Goal: Check status: Verify the current state of an ongoing process or item

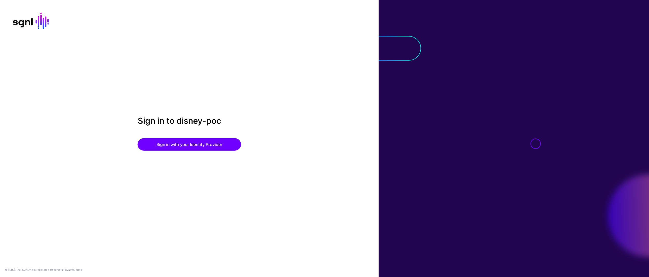
click at [200, 151] on div "Sign in to disney-poc Sign in with your Identity Provider" at bounding box center [189, 138] width 379 height 45
click at [201, 147] on button "Sign in with your Identity Provider" at bounding box center [190, 144] width 104 height 12
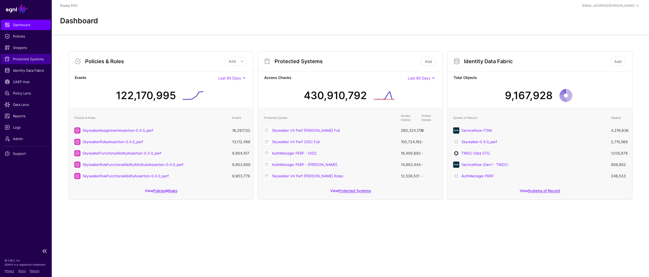
click at [29, 61] on span "Protected Systems" at bounding box center [26, 58] width 42 height 5
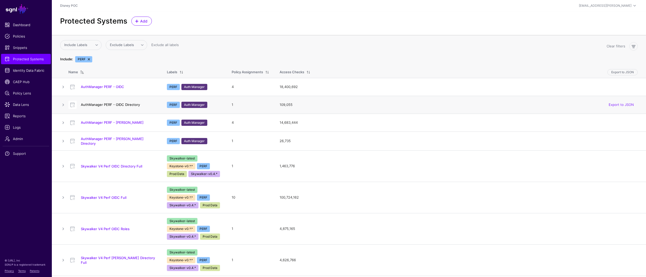
click at [122, 105] on link "AuthManager PERF - OIDC Directory" at bounding box center [110, 105] width 59 height 4
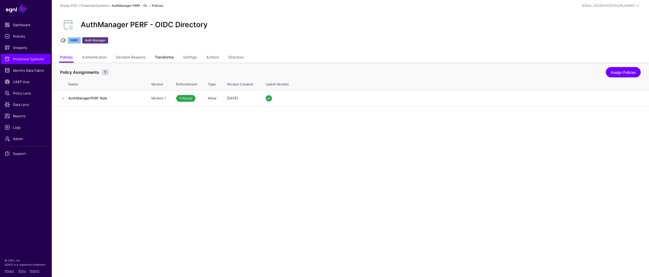
click at [169, 59] on link "Transforms" at bounding box center [164, 58] width 19 height 10
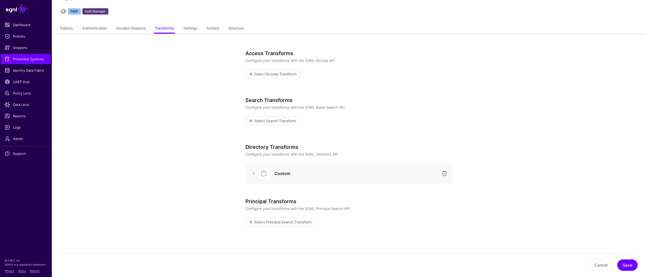
scroll to position [30, 0]
click at [253, 172] on link at bounding box center [253, 173] width 6 height 6
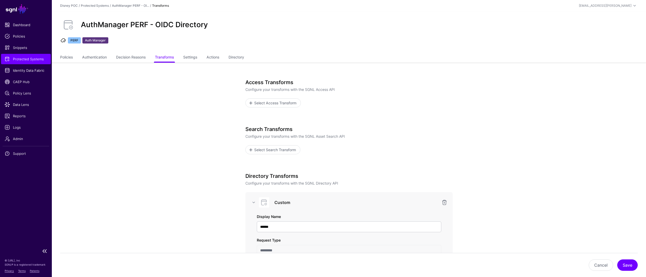
click at [20, 61] on span "Protected Systems" at bounding box center [26, 58] width 42 height 5
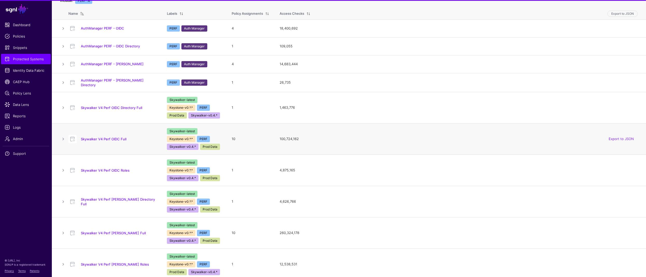
scroll to position [61, 0]
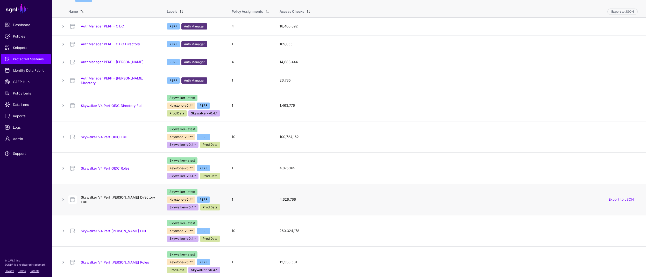
click at [113, 198] on link "Skywalker V4 Perf [PERSON_NAME] Directory Full" at bounding box center [118, 199] width 74 height 9
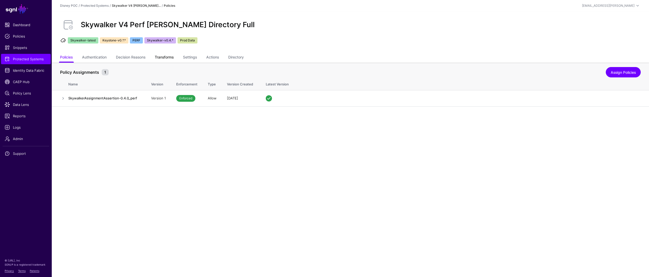
click at [166, 57] on link "Transforms" at bounding box center [164, 58] width 19 height 10
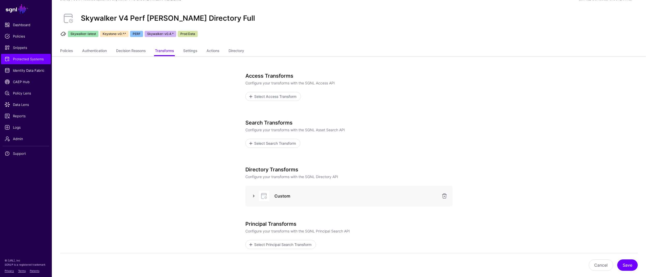
drag, startPoint x: 251, startPoint y: 196, endPoint x: 253, endPoint y: 195, distance: 2.7
click at [251, 196] on link at bounding box center [253, 196] width 6 height 6
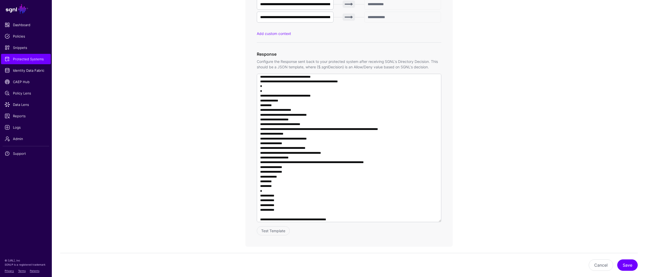
scroll to position [584, 0]
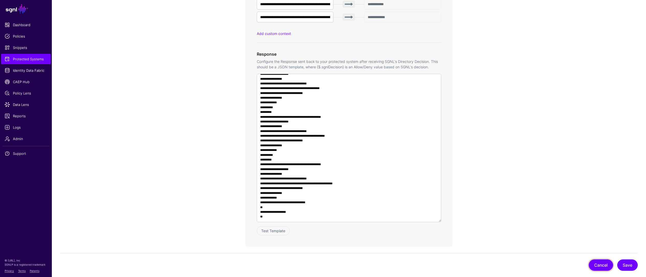
click at [605, 267] on button "Cancel" at bounding box center [600, 264] width 24 height 11
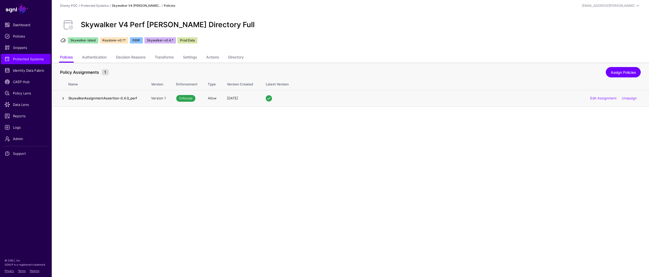
click at [64, 98] on link at bounding box center [63, 98] width 6 height 6
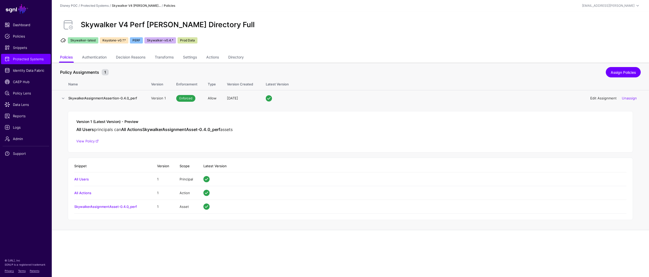
click at [607, 98] on link "Edit Assignment" at bounding box center [604, 98] width 26 height 4
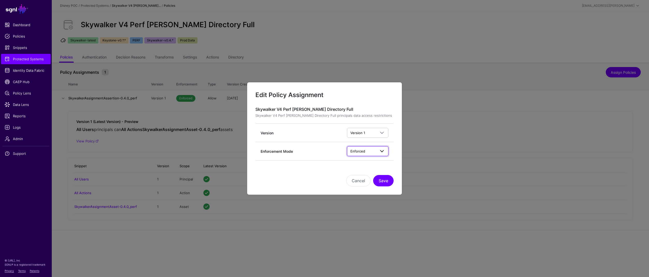
click at [363, 151] on span "Enforced" at bounding box center [358, 151] width 15 height 4
click at [313, 152] on div "Enforcement Mode" at bounding box center [304, 151] width 86 height 5
click at [357, 132] on span "Version 1" at bounding box center [358, 133] width 15 height 4
drag, startPoint x: 360, startPoint y: 182, endPoint x: 295, endPoint y: 154, distance: 70.9
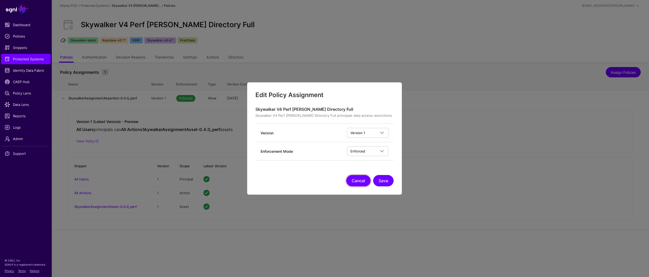
click at [360, 182] on button "Cancel" at bounding box center [358, 180] width 24 height 11
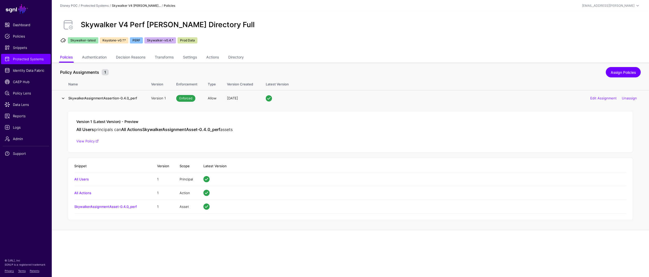
click at [62, 99] on link at bounding box center [63, 98] width 6 height 6
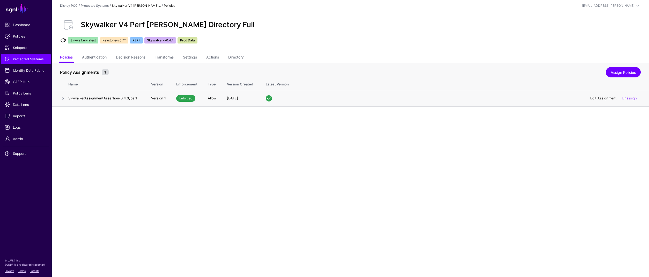
click at [607, 98] on link "Edit Assignment" at bounding box center [604, 98] width 26 height 4
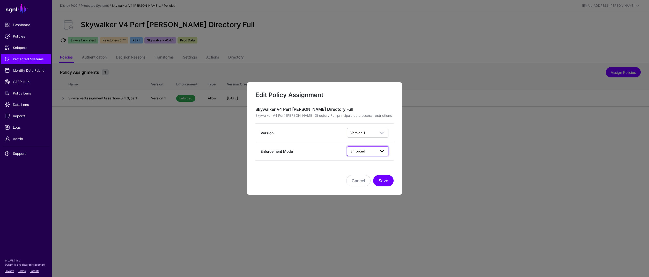
click at [371, 150] on span "Enforced" at bounding box center [363, 151] width 25 height 6
click at [325, 145] on li "Enforcement Mode Enforced Enforced Simulated" at bounding box center [325, 151] width 138 height 18
click at [356, 184] on button "Cancel" at bounding box center [358, 180] width 24 height 11
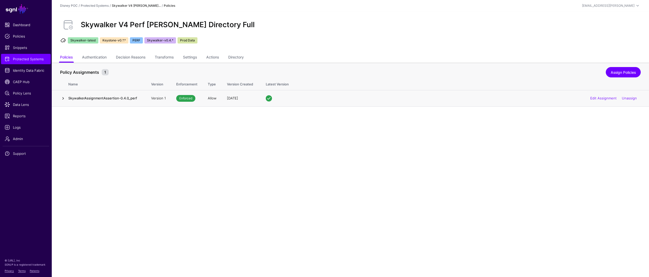
click at [63, 98] on link at bounding box center [63, 98] width 6 height 6
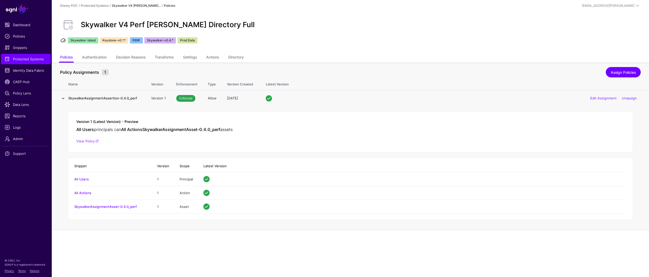
click at [63, 98] on link at bounding box center [63, 98] width 6 height 6
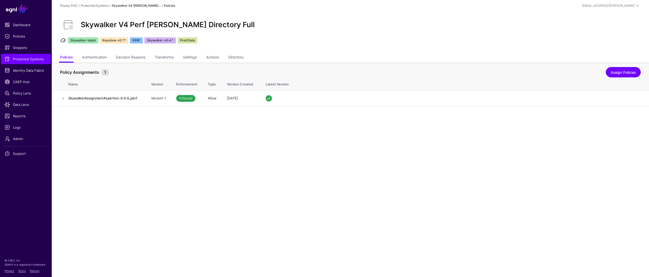
click at [328, 187] on main "SGNL Dashboard Policies Snippets Protected Systems Identity Data Fabric CAEP Hu…" at bounding box center [324, 138] width 649 height 277
